Goal: Information Seeking & Learning: Compare options

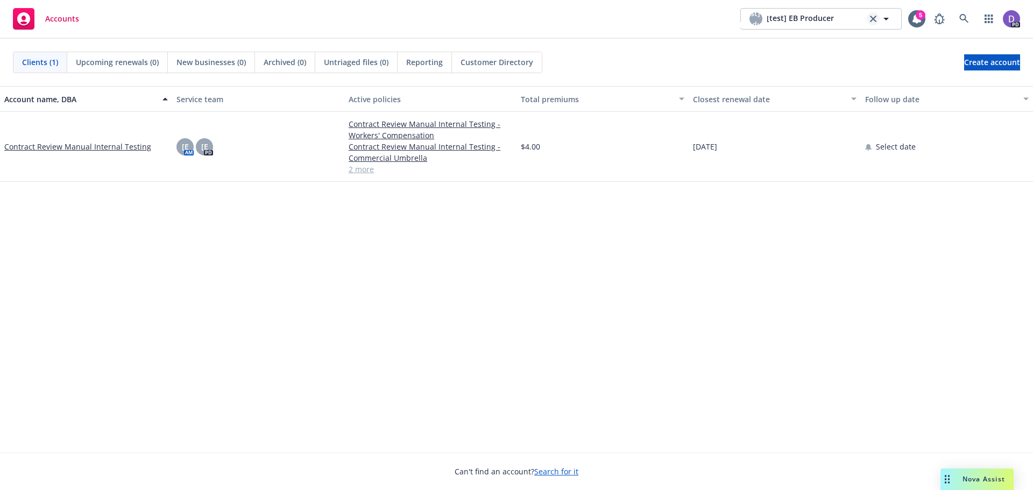
click at [873, 18] on icon "clear selection" at bounding box center [873, 19] width 6 height 6
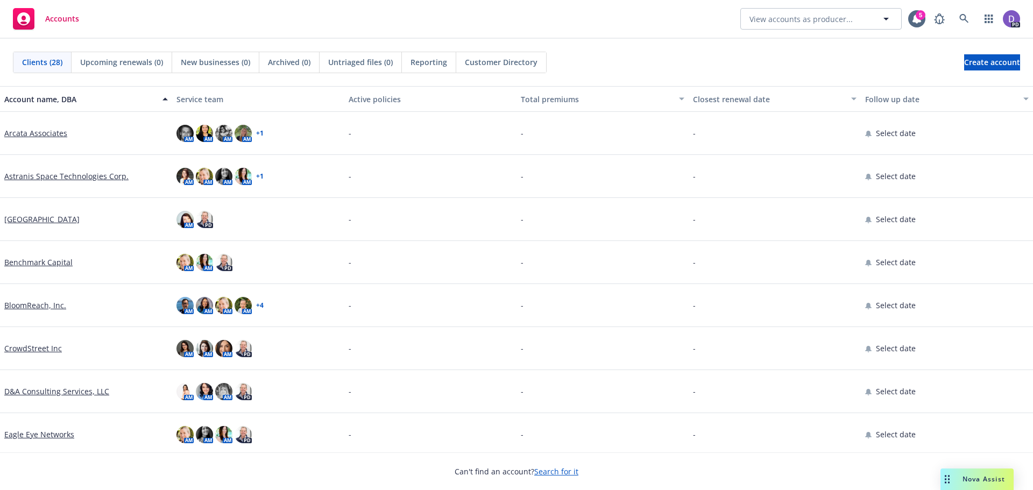
click at [32, 134] on link "Arcata Associates" at bounding box center [35, 133] width 63 height 11
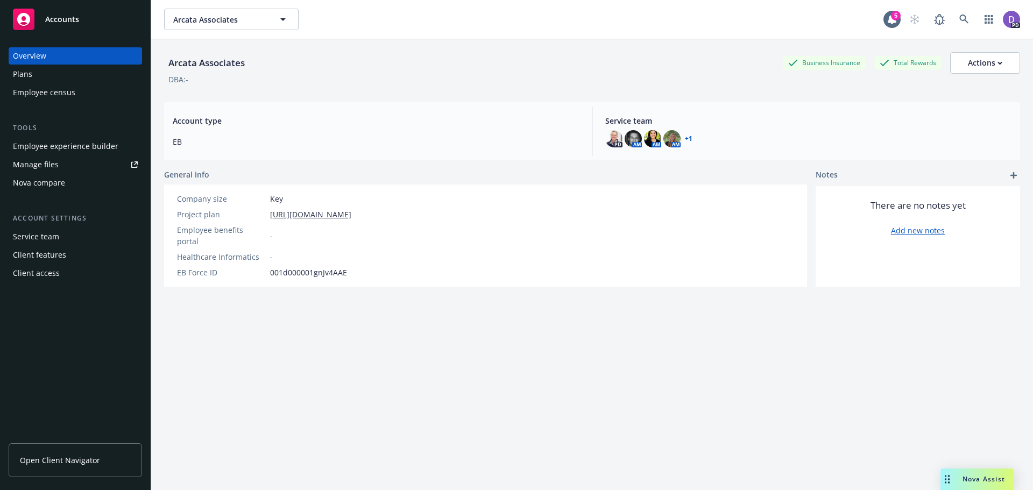
click at [59, 463] on span "Open Client Navigator" at bounding box center [60, 460] width 80 height 11
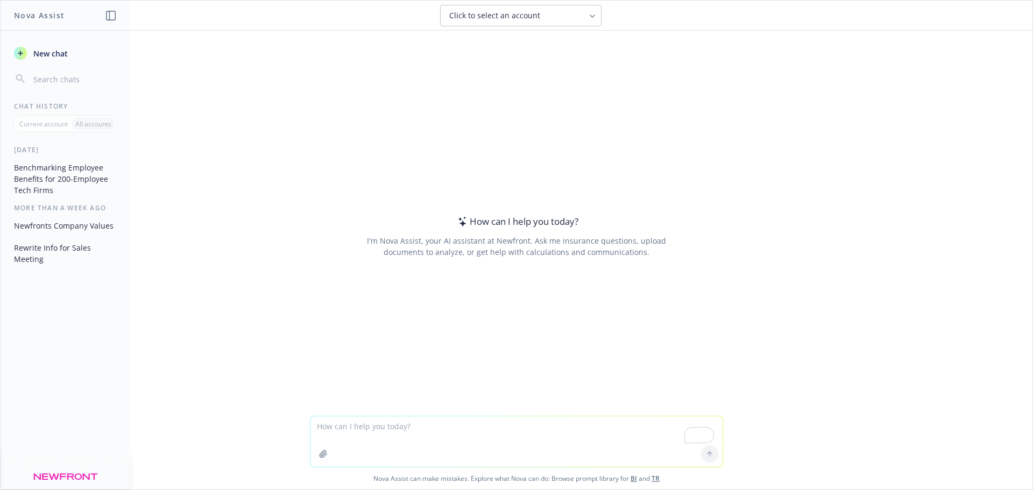
click at [593, 21] on button "Click to select an account" at bounding box center [520, 16] width 161 height 22
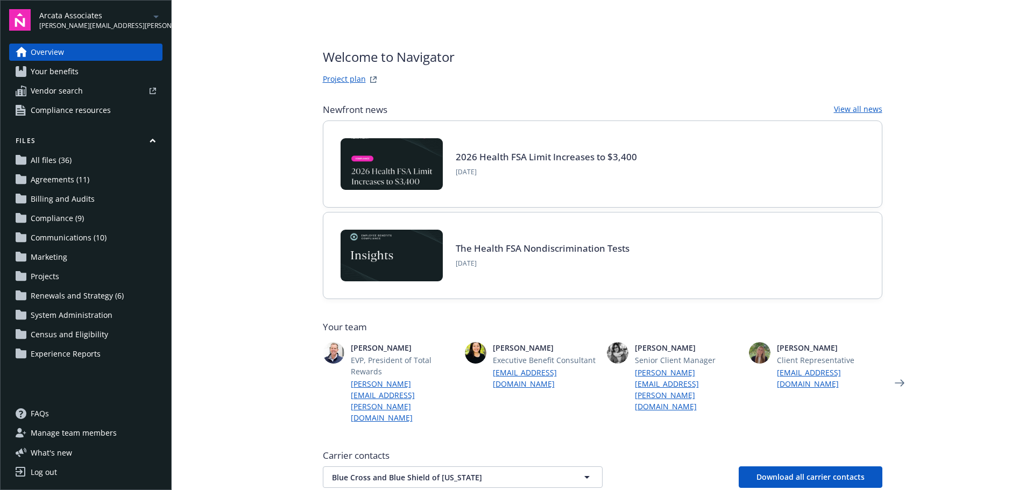
click at [64, 93] on span "Vendor search" at bounding box center [57, 90] width 52 height 17
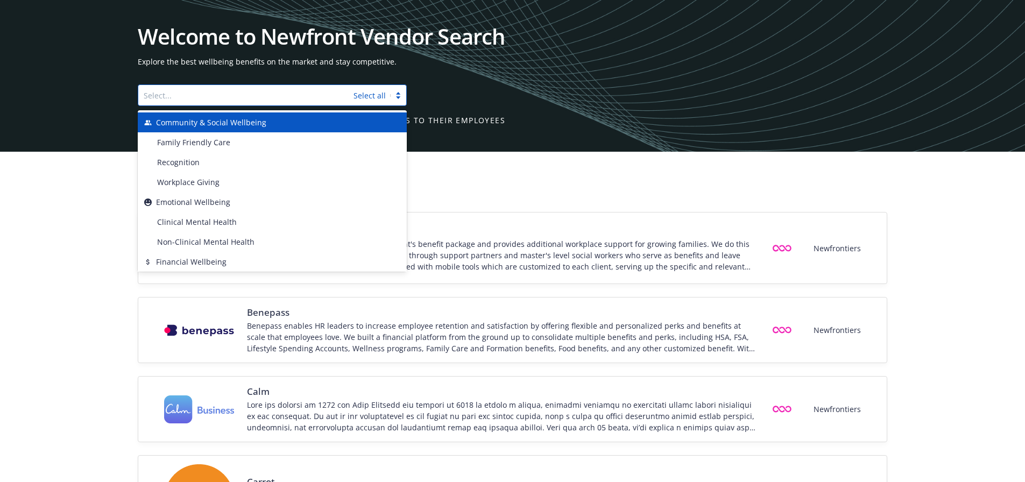
click at [183, 96] on div at bounding box center [246, 95] width 204 height 13
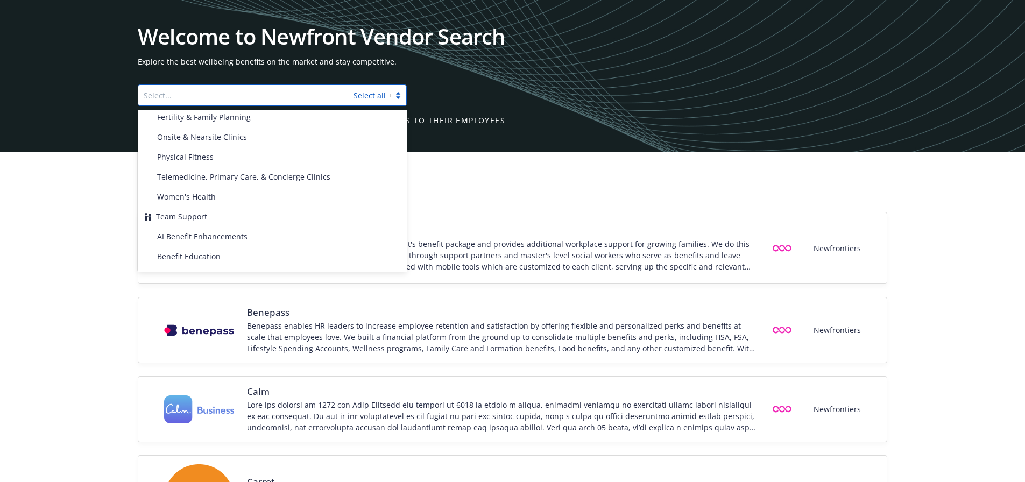
scroll to position [305, 0]
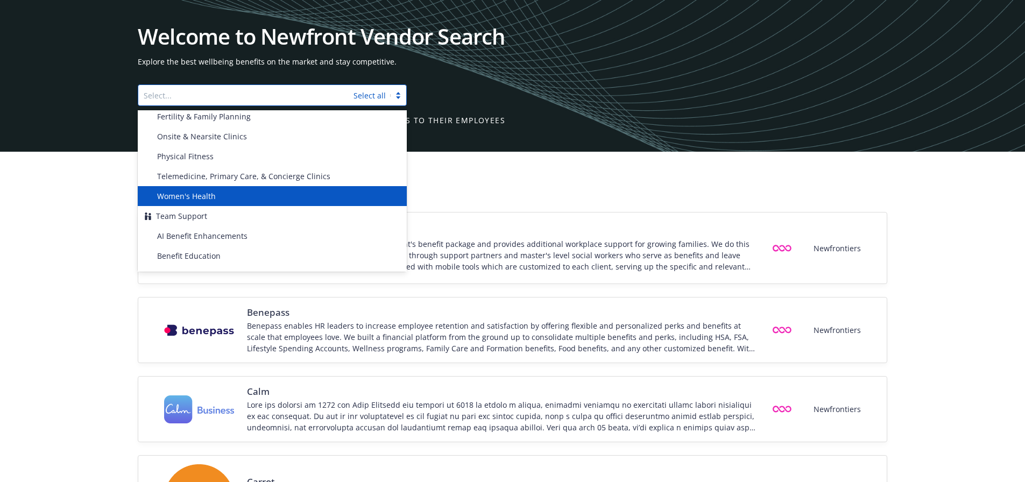
click at [200, 199] on span "Women's Health" at bounding box center [186, 195] width 59 height 11
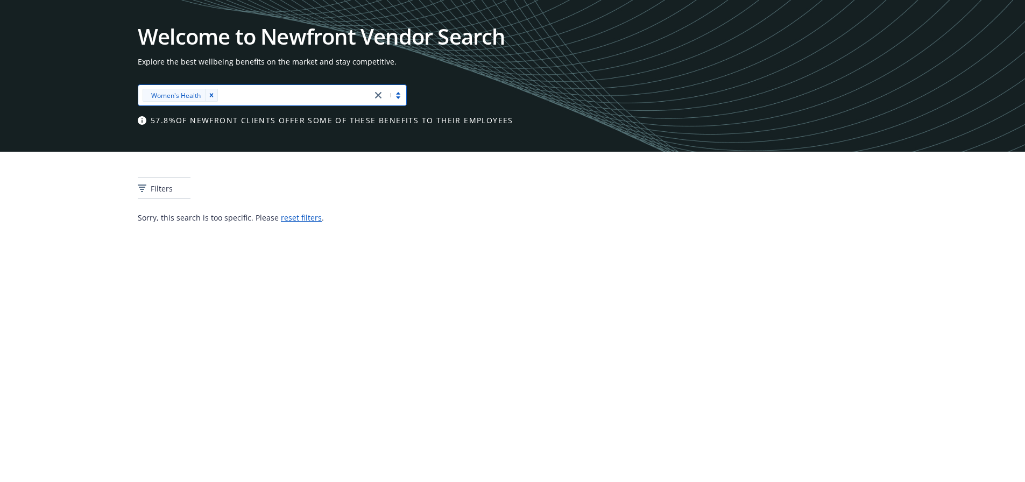
click at [257, 92] on div at bounding box center [293, 95] width 145 height 13
click at [378, 94] on icon "close" at bounding box center [378, 95] width 6 height 6
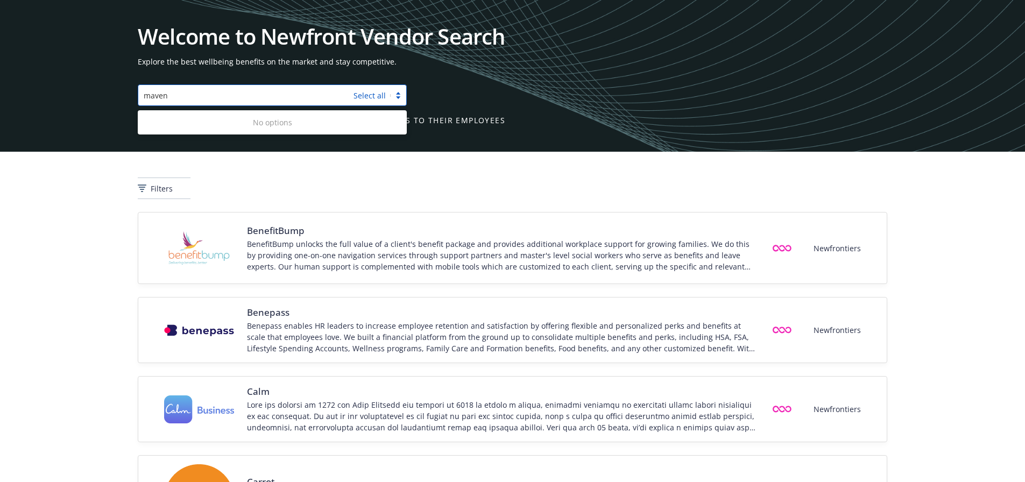
type input "maven"
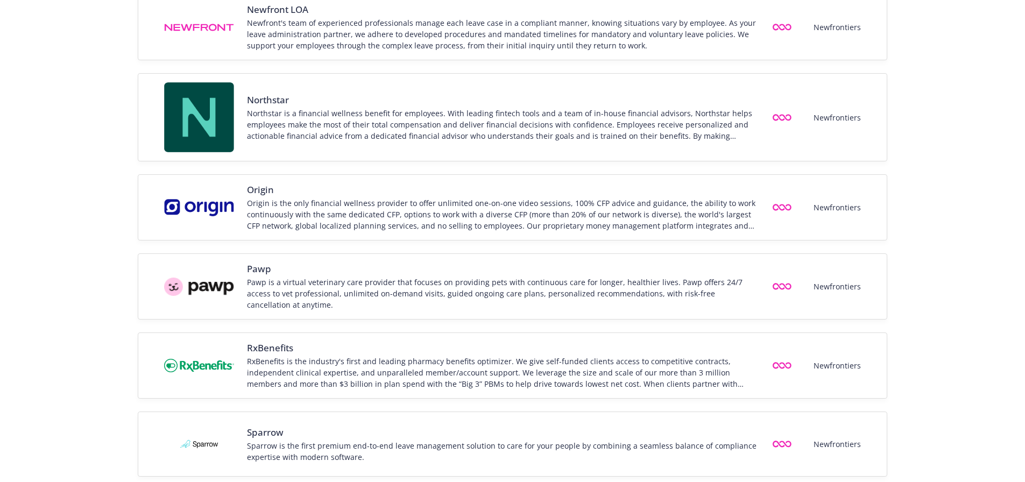
scroll to position [1399, 0]
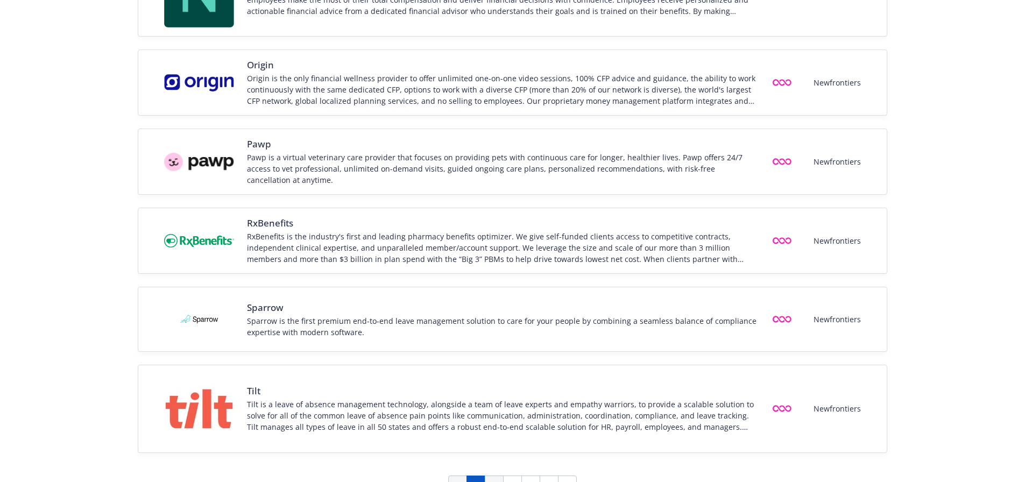
click at [492, 476] on link "2" at bounding box center [494, 485] width 19 height 19
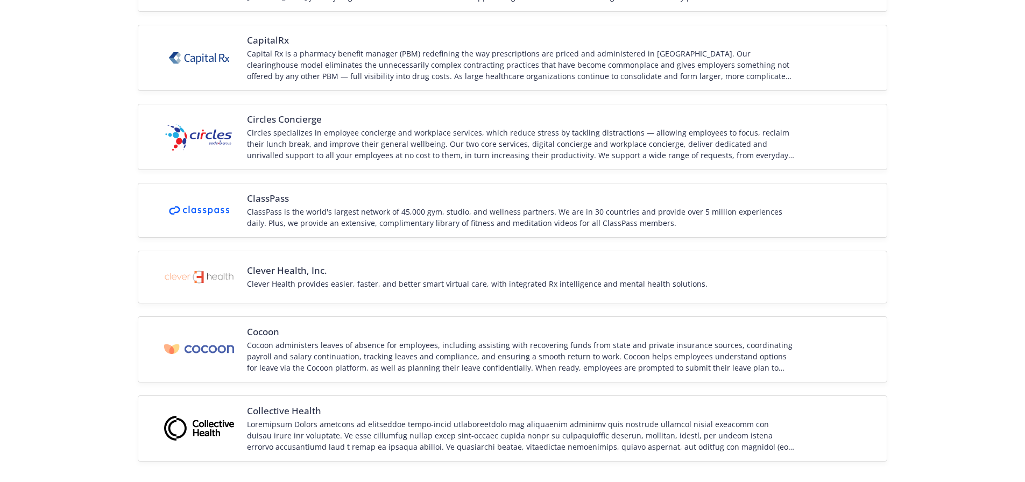
scroll to position [1325, 0]
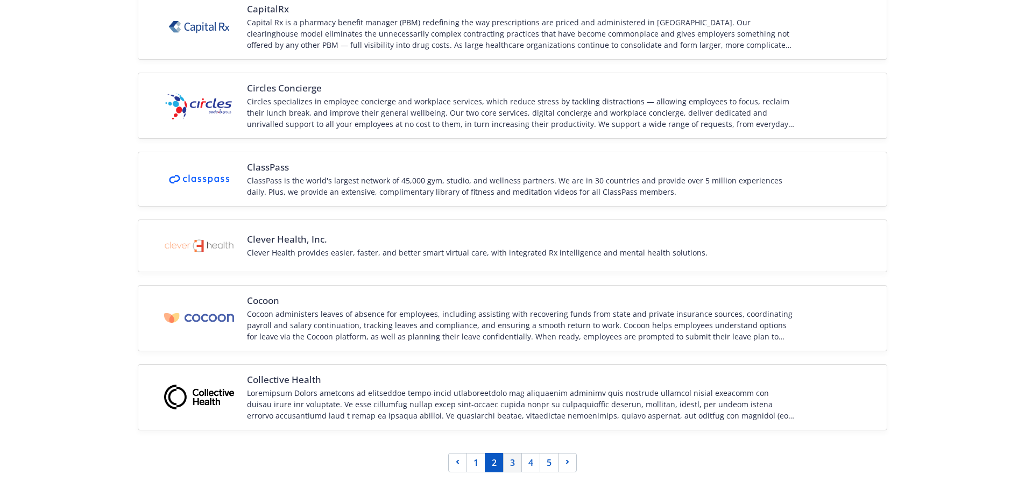
click at [513, 466] on link "3" at bounding box center [512, 462] width 19 height 19
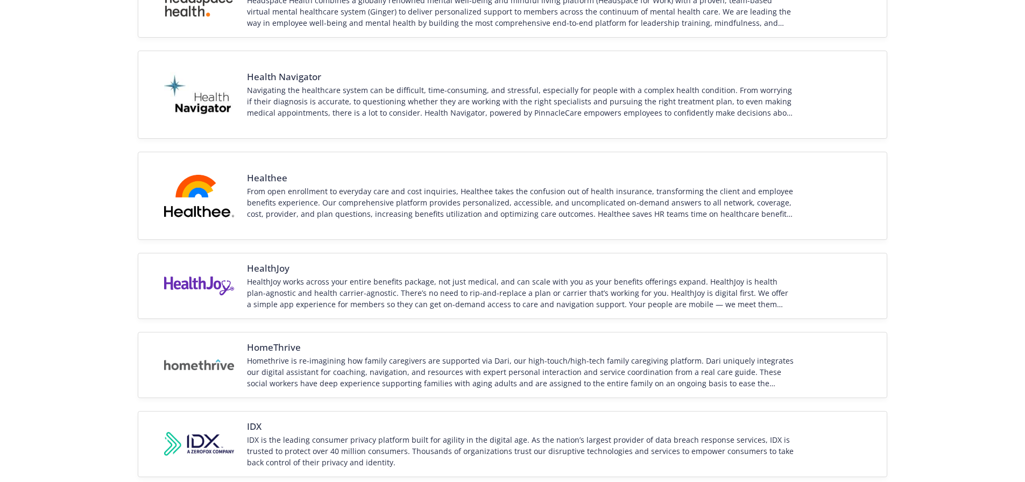
scroll to position [1454, 0]
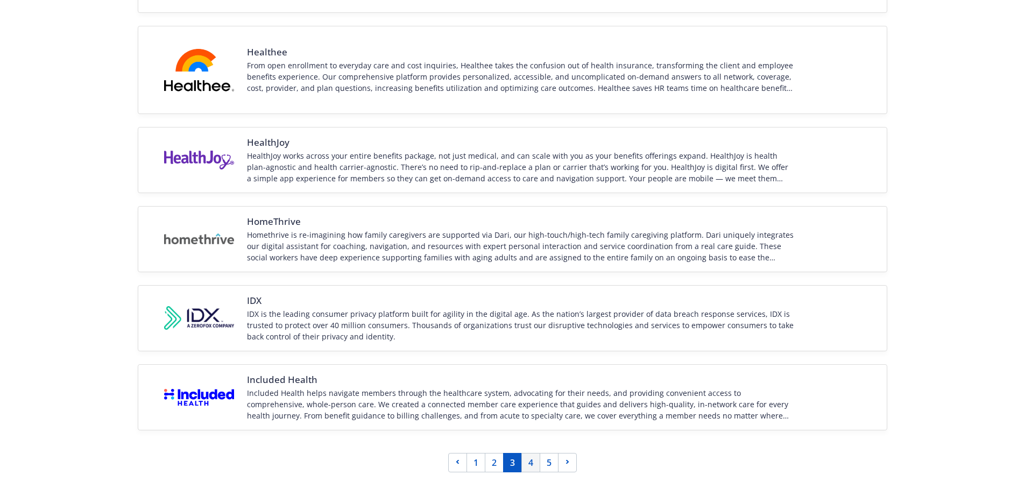
click at [532, 464] on link "4" at bounding box center [530, 462] width 19 height 19
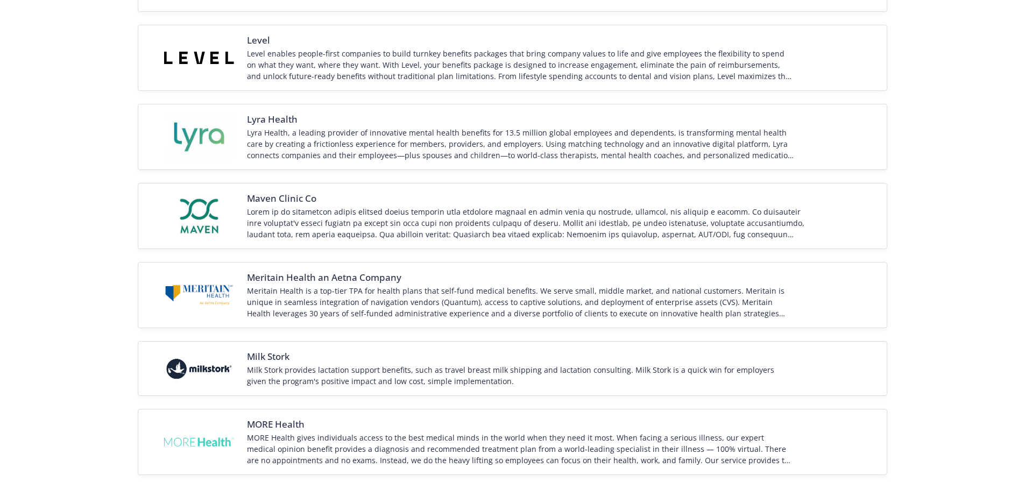
scroll to position [453, 0]
click at [421, 213] on div at bounding box center [526, 225] width 561 height 34
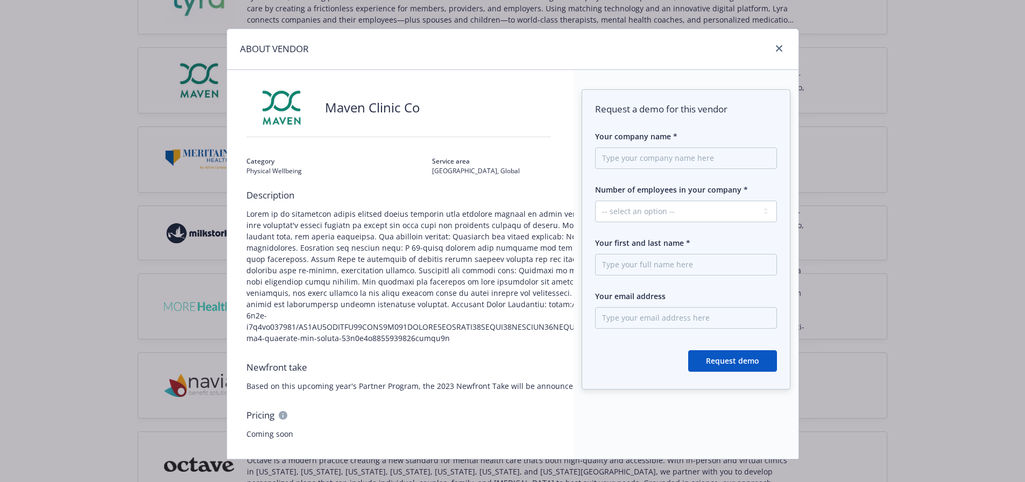
scroll to position [0, 0]
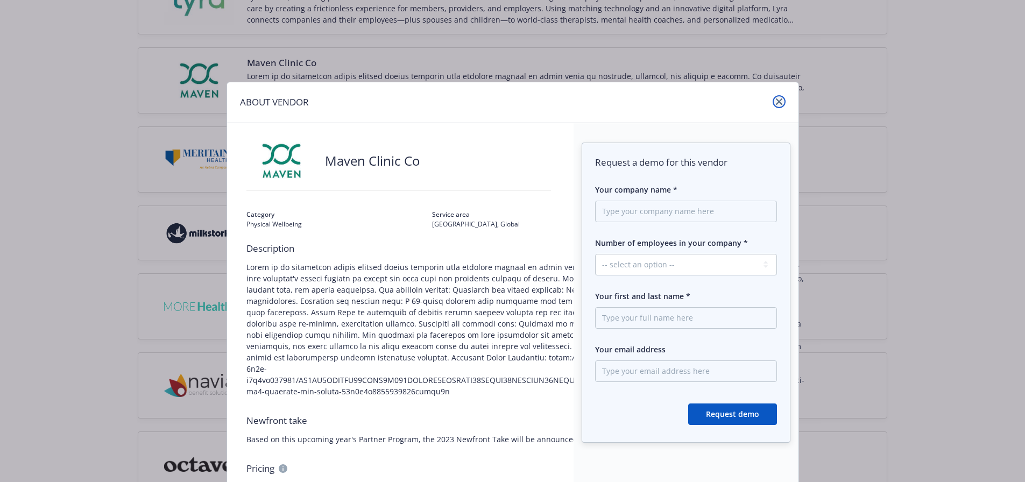
click at [776, 104] on icon "close" at bounding box center [779, 101] width 6 height 6
